Goal: Check status: Check status

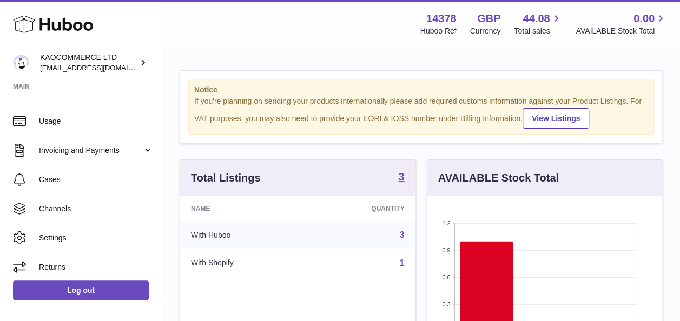
scroll to position [137, 0]
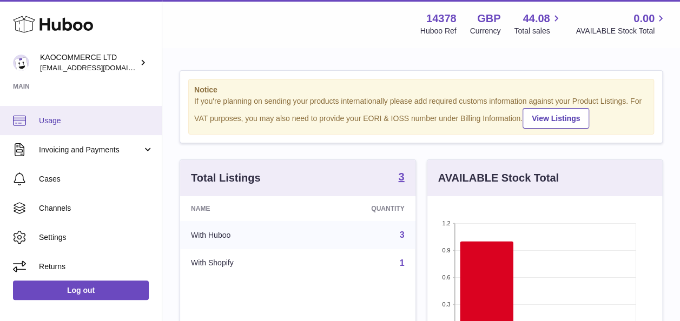
click at [97, 121] on span "Usage" at bounding box center [96, 121] width 115 height 10
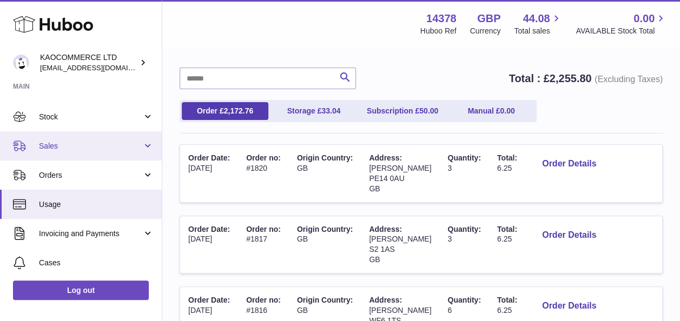
scroll to position [54, 0]
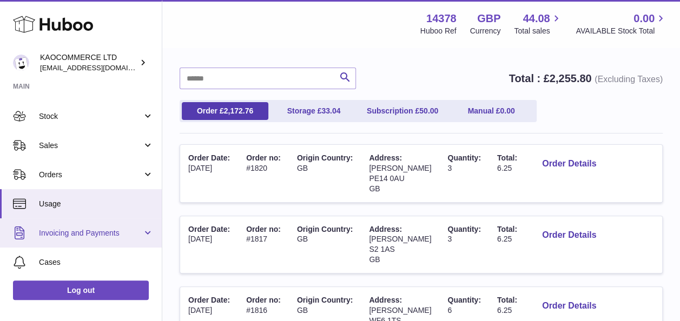
click at [90, 233] on span "Invoicing and Payments" at bounding box center [90, 233] width 103 height 10
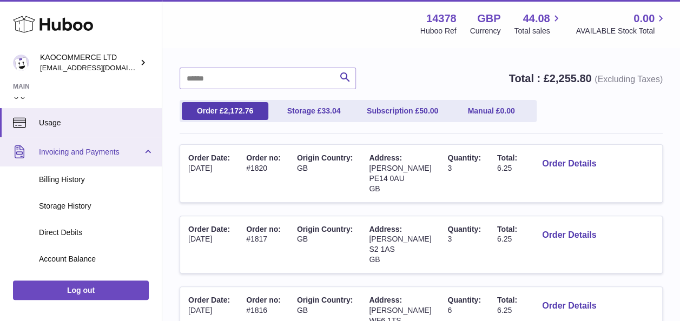
scroll to position [156, 0]
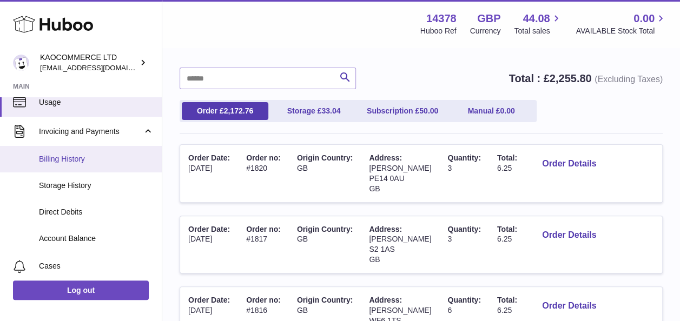
click at [98, 170] on link "Billing History" at bounding box center [81, 159] width 162 height 27
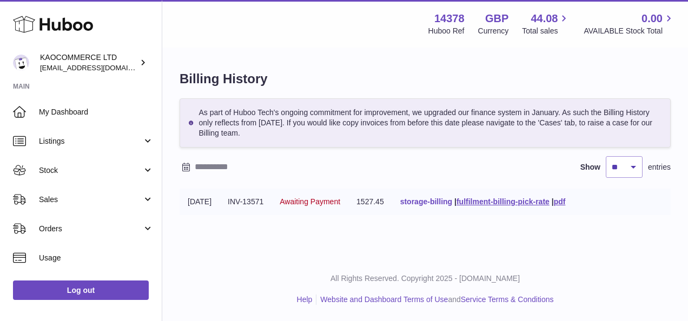
click at [451, 205] on link "storage-billing" at bounding box center [426, 202] width 52 height 9
click at [505, 202] on link "fulfilment-billing-pick-rate" at bounding box center [503, 202] width 93 height 9
click at [536, 201] on link "fulfilment-billing-pick-rate" at bounding box center [503, 202] width 93 height 9
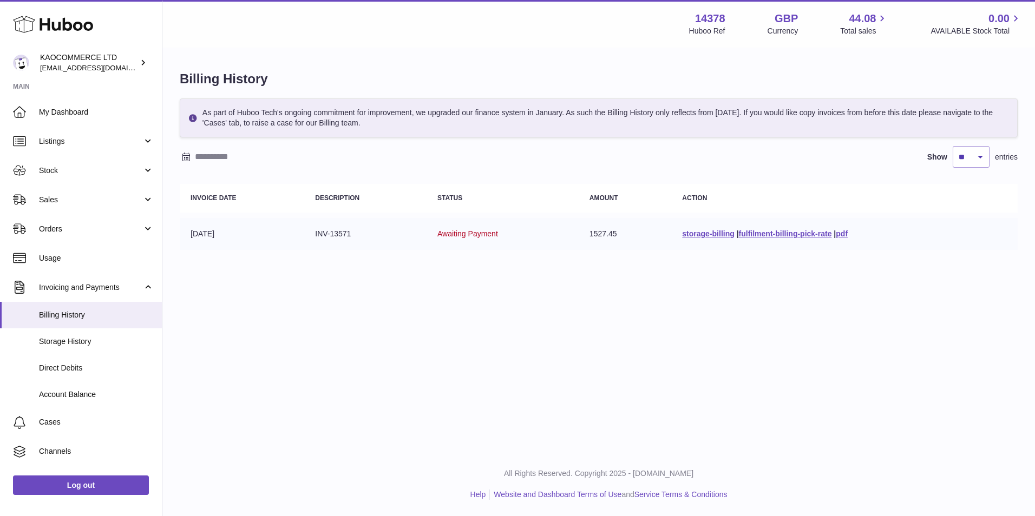
drag, startPoint x: 373, startPoint y: 239, endPoint x: 298, endPoint y: 239, distance: 74.7
click at [298, 239] on tr "11-08-2025 INV-13571 Awaiting Payment 1527.45 storage-billing | fulfilment-bill…" at bounding box center [599, 234] width 838 height 32
copy tr "INV-13571"
click at [315, 245] on td "INV-13571" at bounding box center [365, 234] width 122 height 32
click at [348, 235] on td "INV-13571" at bounding box center [365, 234] width 122 height 32
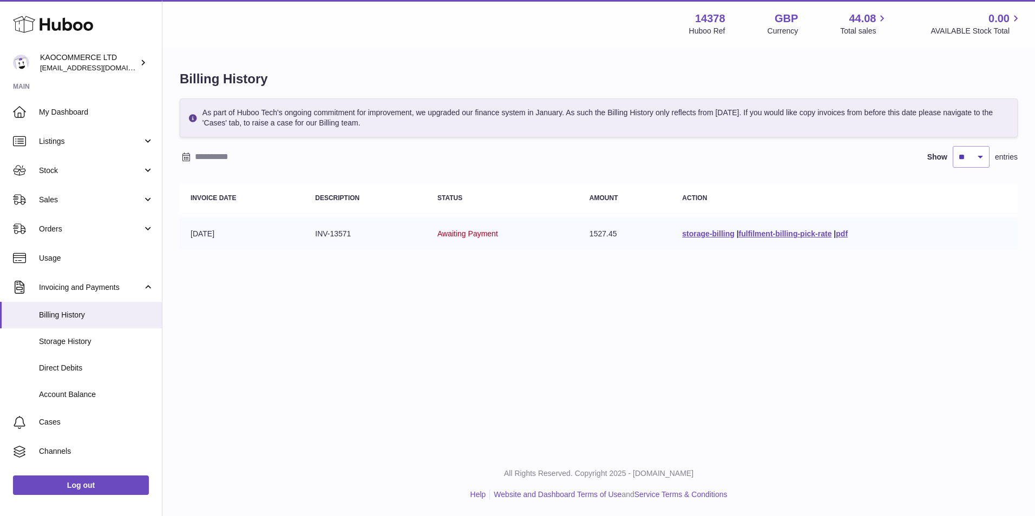
drag, startPoint x: 349, startPoint y: 232, endPoint x: 312, endPoint y: 236, distance: 37.0
click at [312, 236] on td "INV-13571" at bounding box center [365, 234] width 122 height 32
copy td "INV-13571"
drag, startPoint x: 469, startPoint y: 350, endPoint x: 448, endPoint y: 265, distance: 87.4
click at [469, 321] on div "Menu Huboo 14378 Huboo Ref GBP Currency 44.08 Total sales 0.00 AVAILABLE Stock …" at bounding box center [598, 226] width 872 height 452
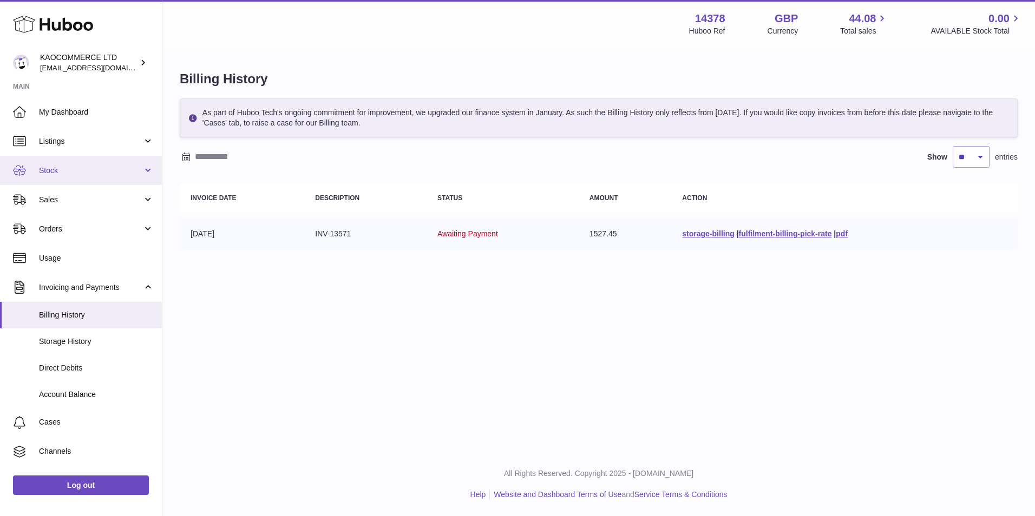
click at [84, 173] on span "Stock" at bounding box center [90, 171] width 103 height 10
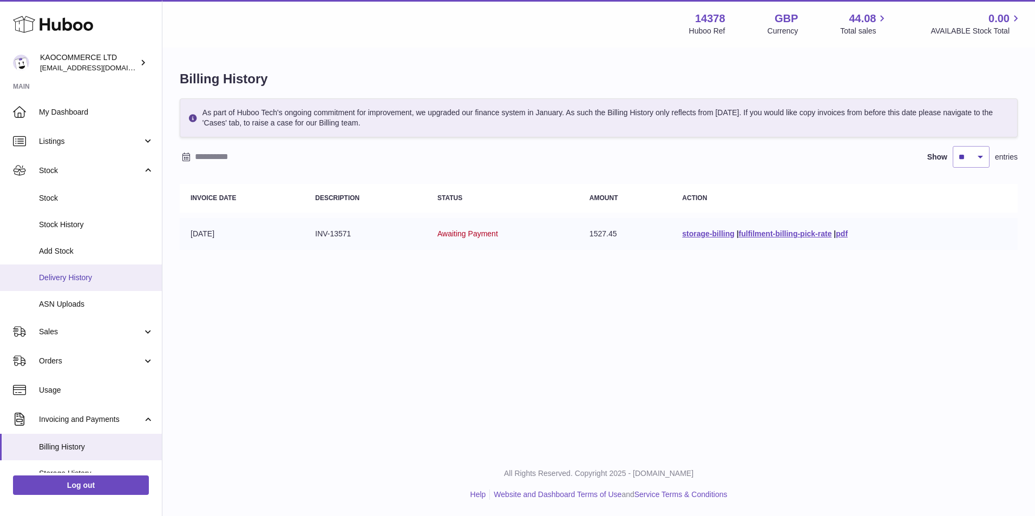
click at [124, 281] on span "Delivery History" at bounding box center [96, 278] width 115 height 10
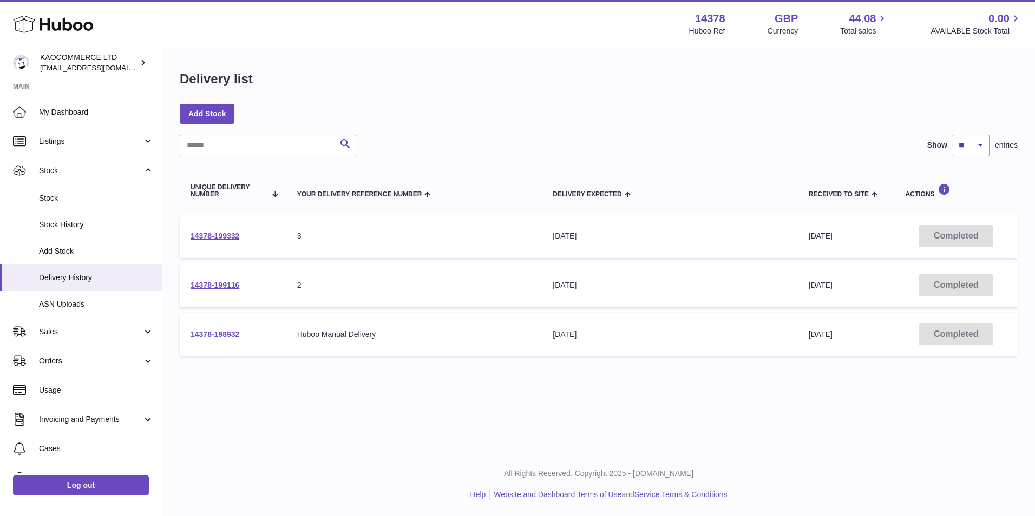
click at [236, 228] on td "14378-199332" at bounding box center [233, 236] width 107 height 44
click at [236, 238] on link "14378-199332" at bounding box center [214, 236] width 49 height 9
